Goal: Transaction & Acquisition: Purchase product/service

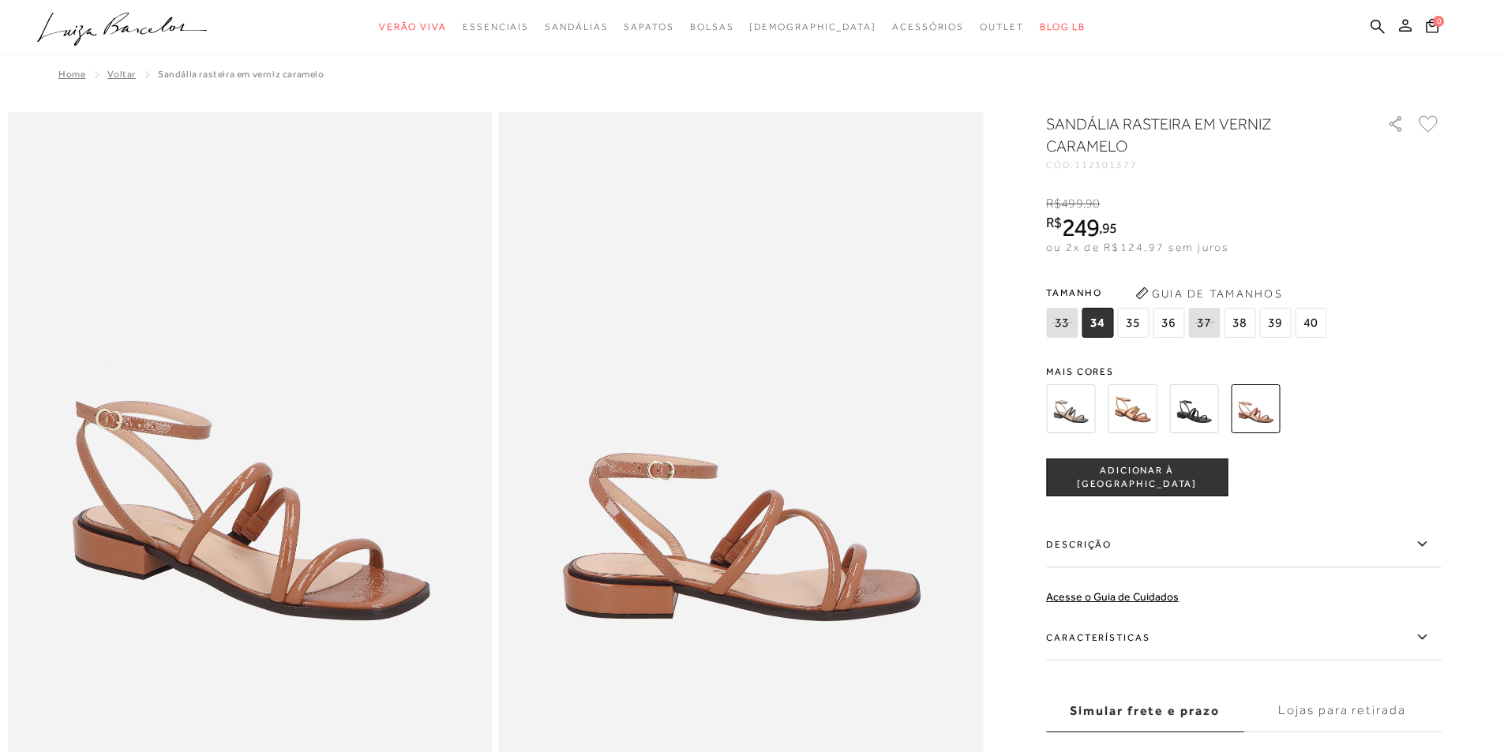
click at [1135, 405] on img at bounding box center [1131, 408] width 49 height 49
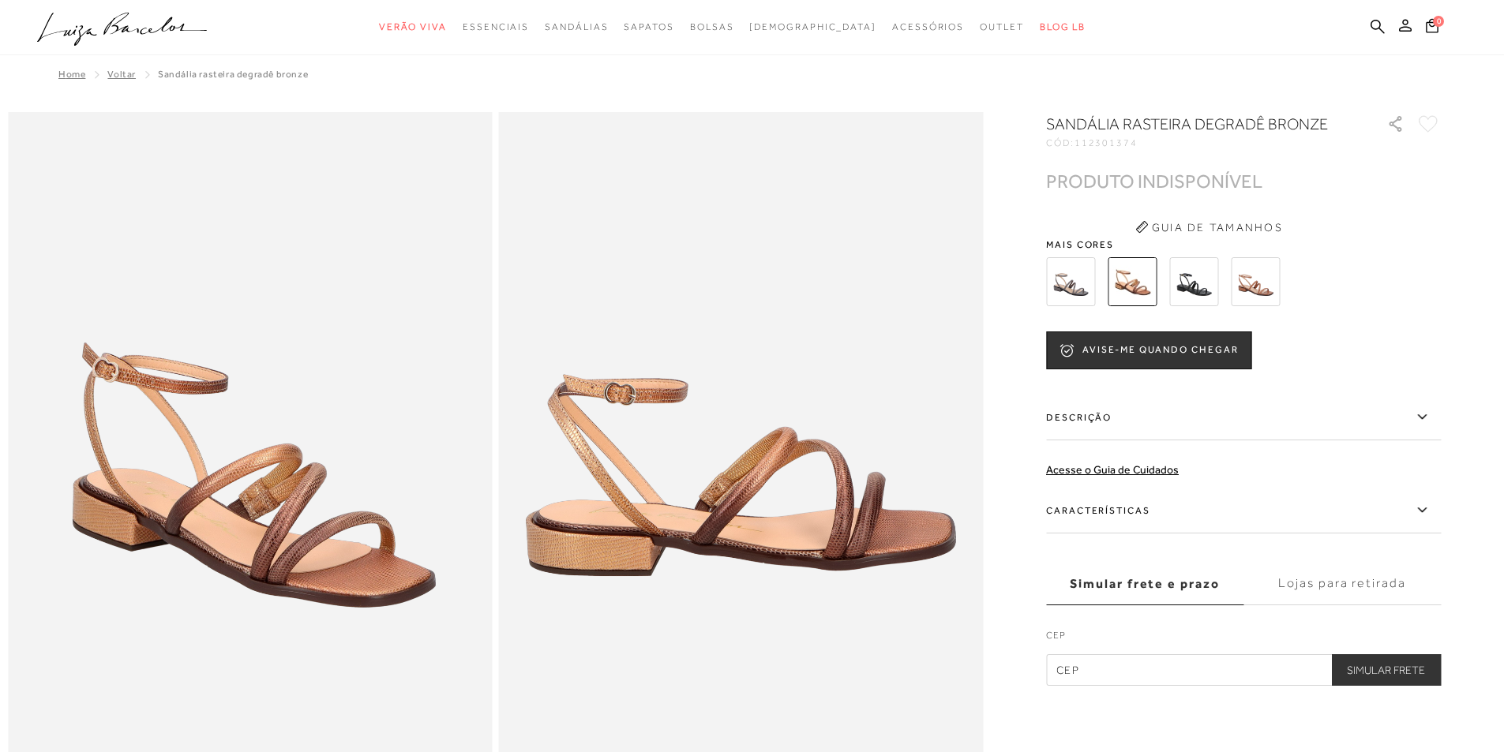
click at [1163, 485] on div "SANDÁLIA RASTEIRA DEGRADÊ BRONZE CÓD: 112301374 × É necessário selecionar um ta…" at bounding box center [1243, 399] width 395 height 573
click at [1149, 307] on div at bounding box center [1224, 282] width 367 height 58
click at [1148, 282] on img at bounding box center [1131, 281] width 49 height 49
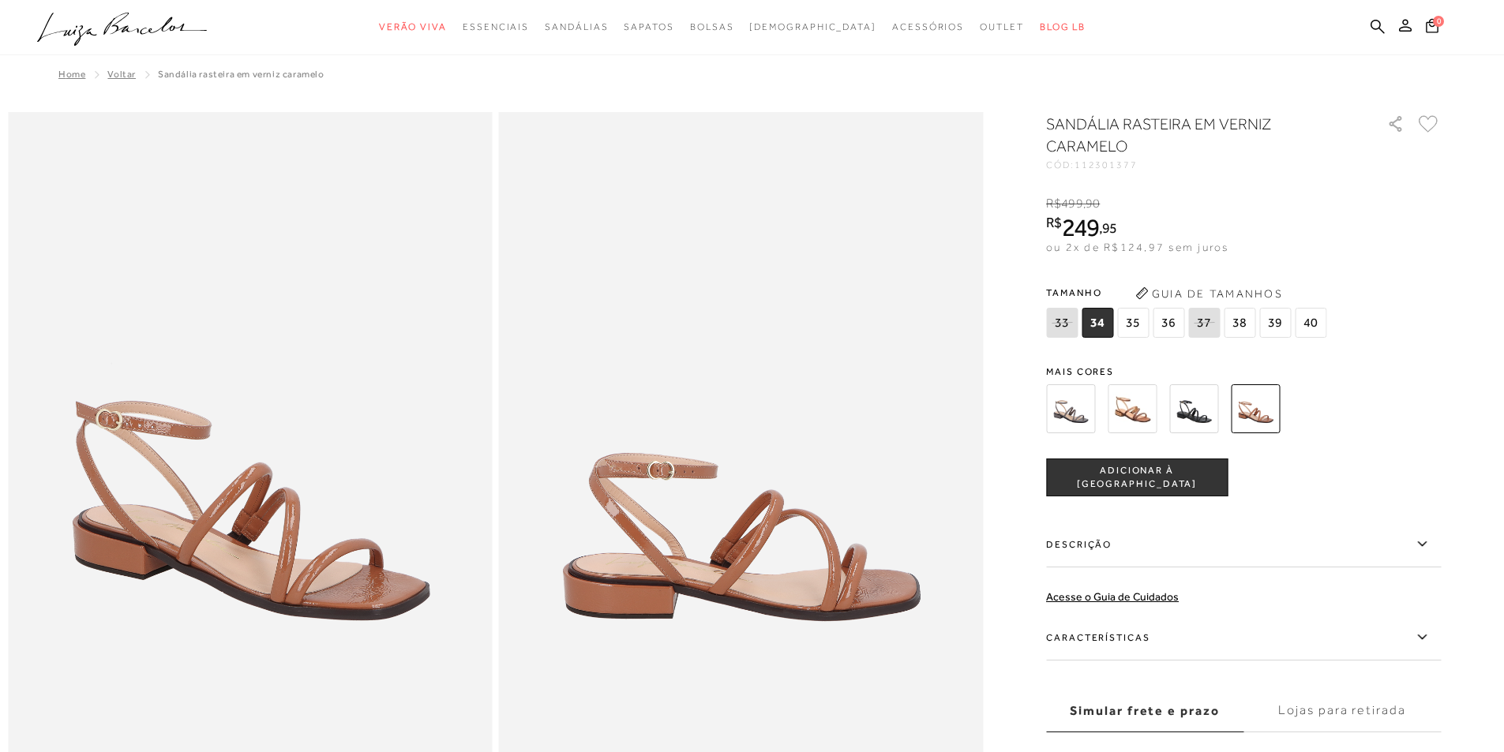
click at [1119, 481] on span "ADICIONAR À [GEOGRAPHIC_DATA]" at bounding box center [1137, 478] width 180 height 28
